Goal: Information Seeking & Learning: Find specific fact

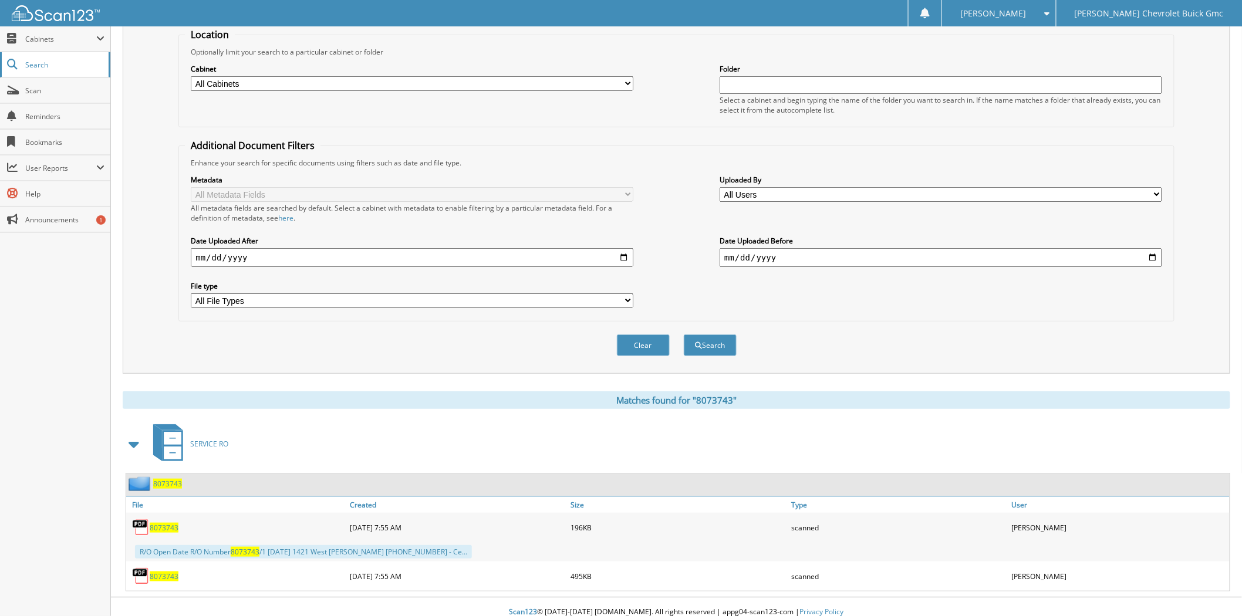
click at [42, 65] on span "Search" at bounding box center [63, 65] width 77 height 10
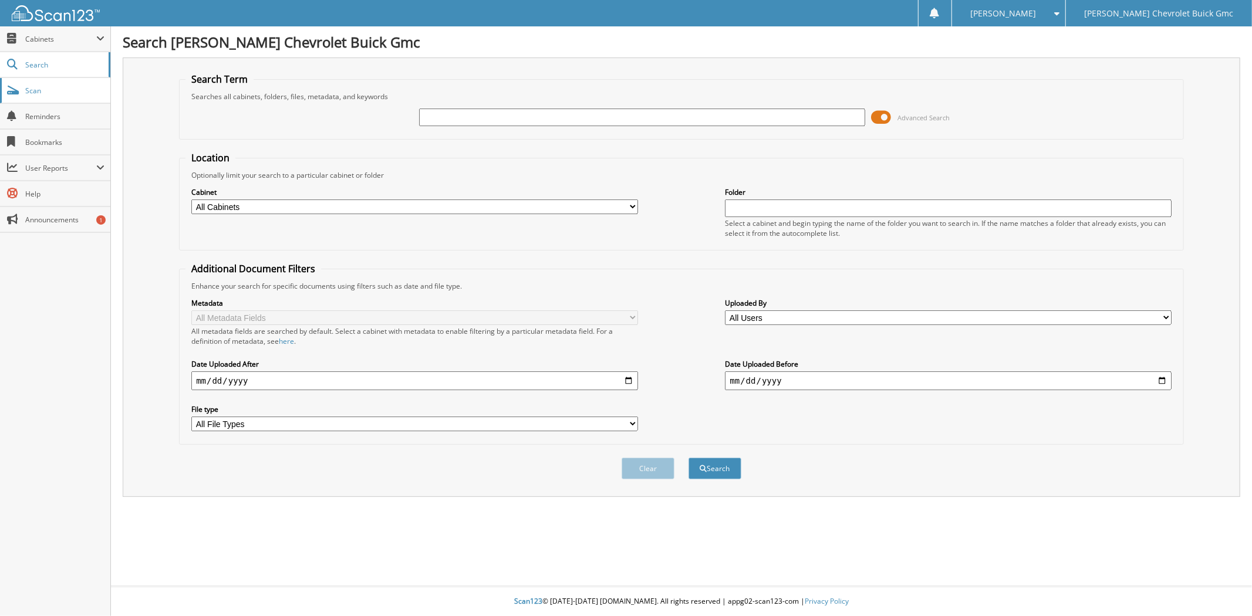
click at [28, 89] on span "Scan" at bounding box center [64, 91] width 79 height 10
type input "8073938"
click at [688, 458] on button "Search" at bounding box center [714, 469] width 53 height 22
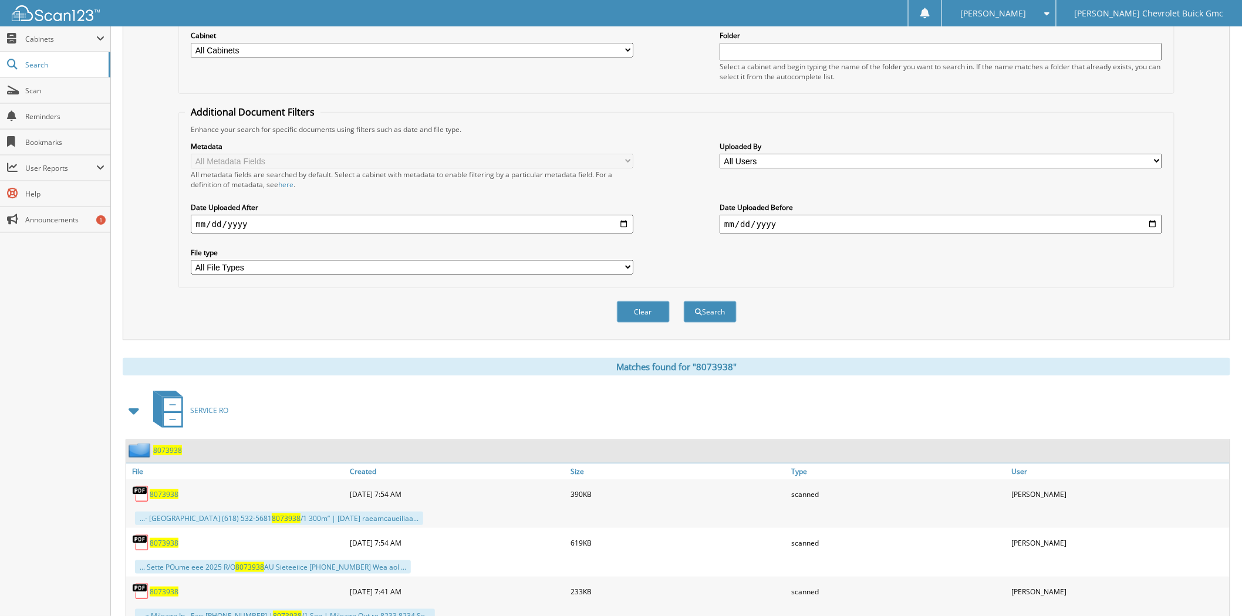
scroll to position [195, 0]
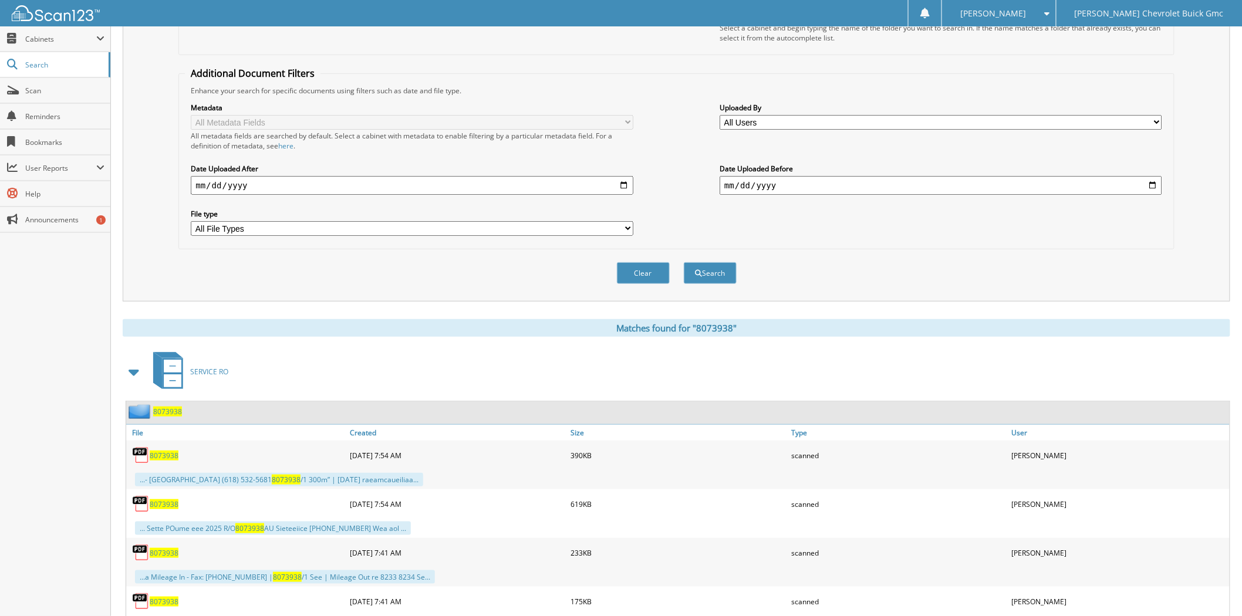
click at [147, 447] on img at bounding box center [141, 456] width 18 height 18
click at [169, 451] on span "8073938" at bounding box center [164, 456] width 29 height 10
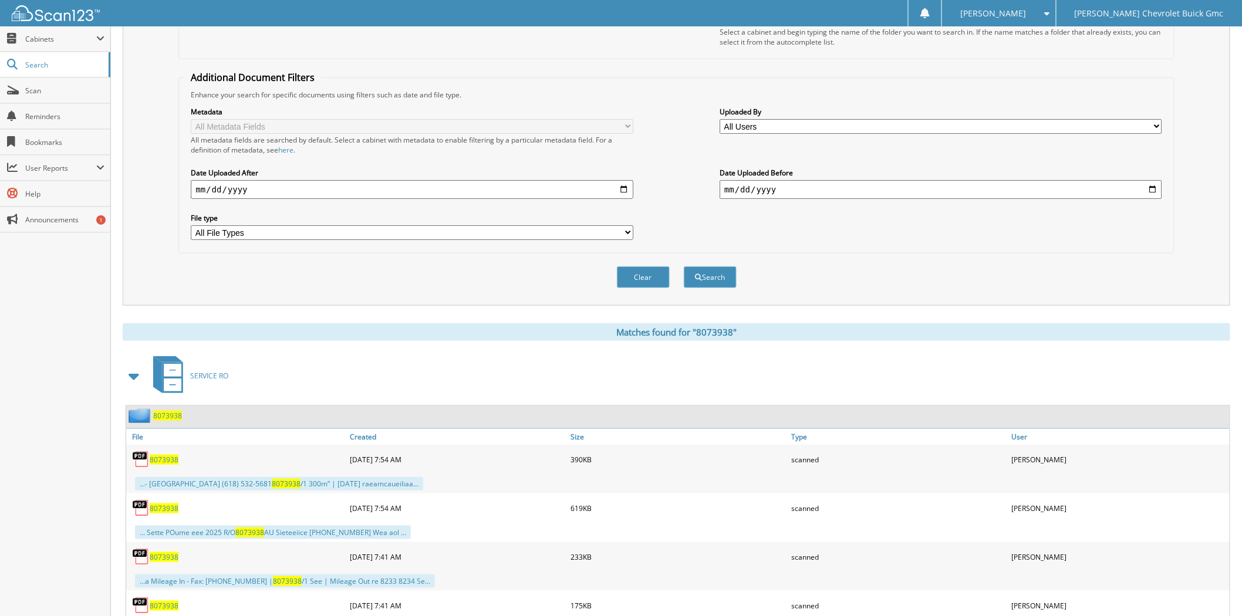
scroll to position [130, 0]
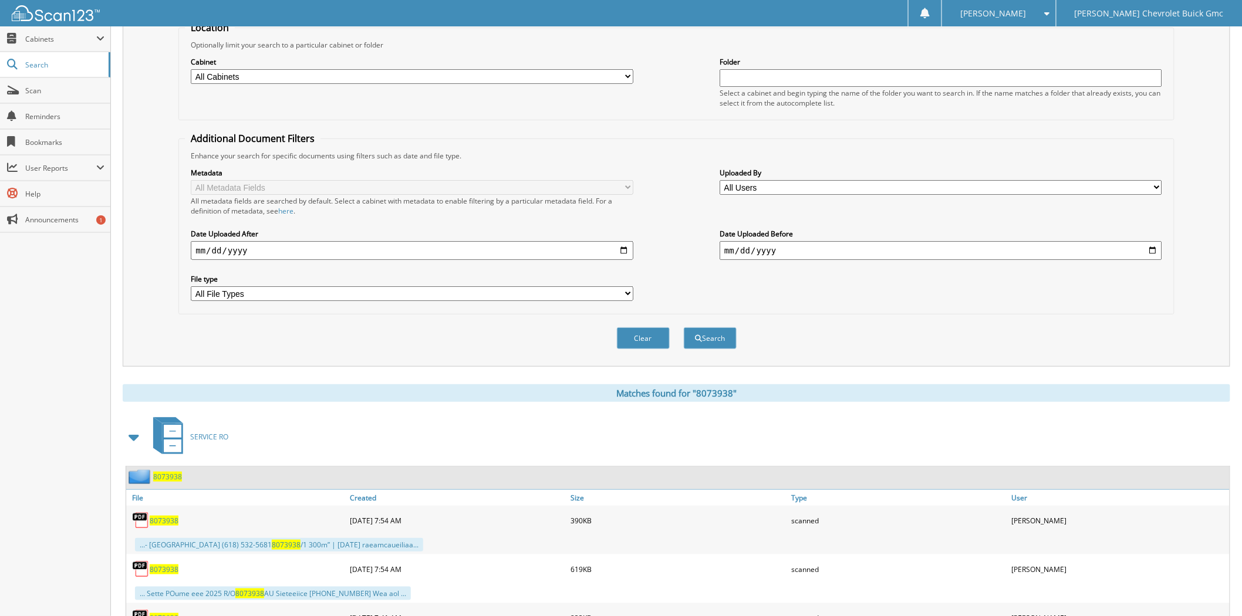
click at [170, 565] on span "8073938" at bounding box center [164, 570] width 29 height 10
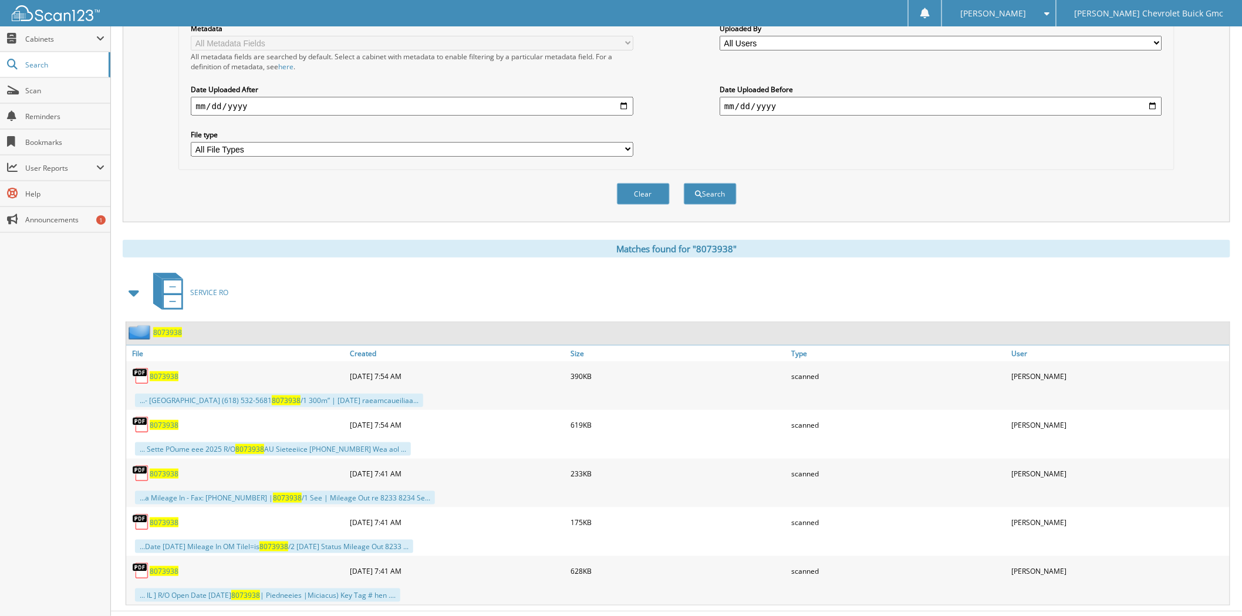
scroll to position [288, 0]
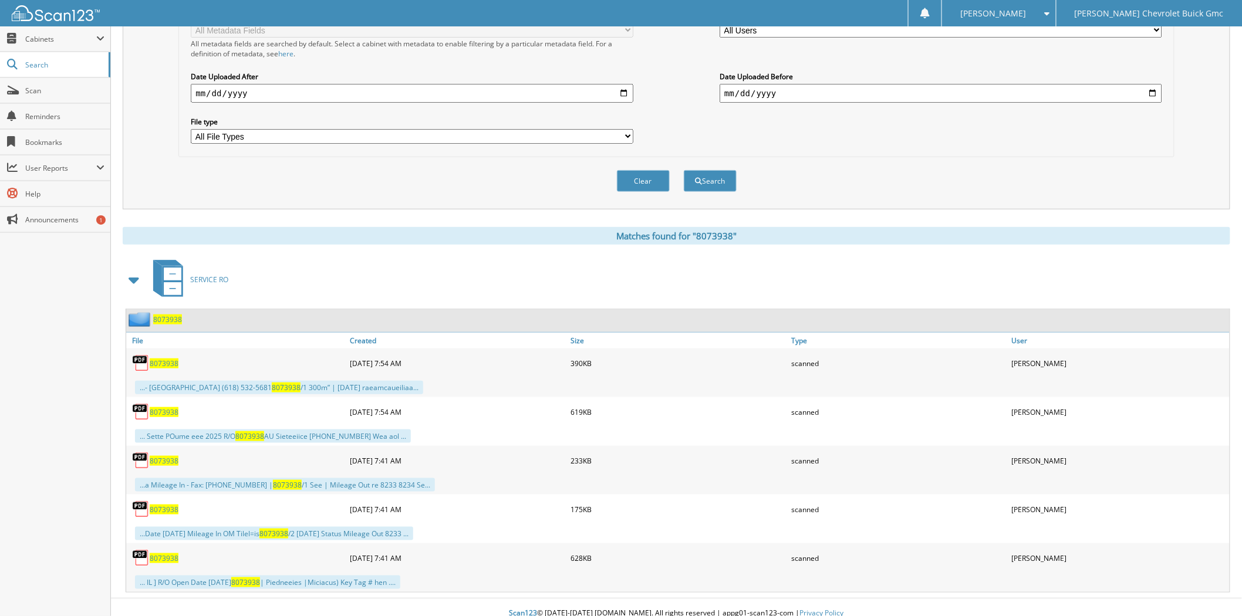
click at [150, 456] on span "8073938" at bounding box center [164, 461] width 29 height 10
click at [168, 553] on span "8073938" at bounding box center [164, 558] width 29 height 10
click at [157, 359] on span "8073938" at bounding box center [164, 364] width 29 height 10
click at [157, 505] on span "8073938" at bounding box center [164, 510] width 29 height 10
